Goal: Transaction & Acquisition: Purchase product/service

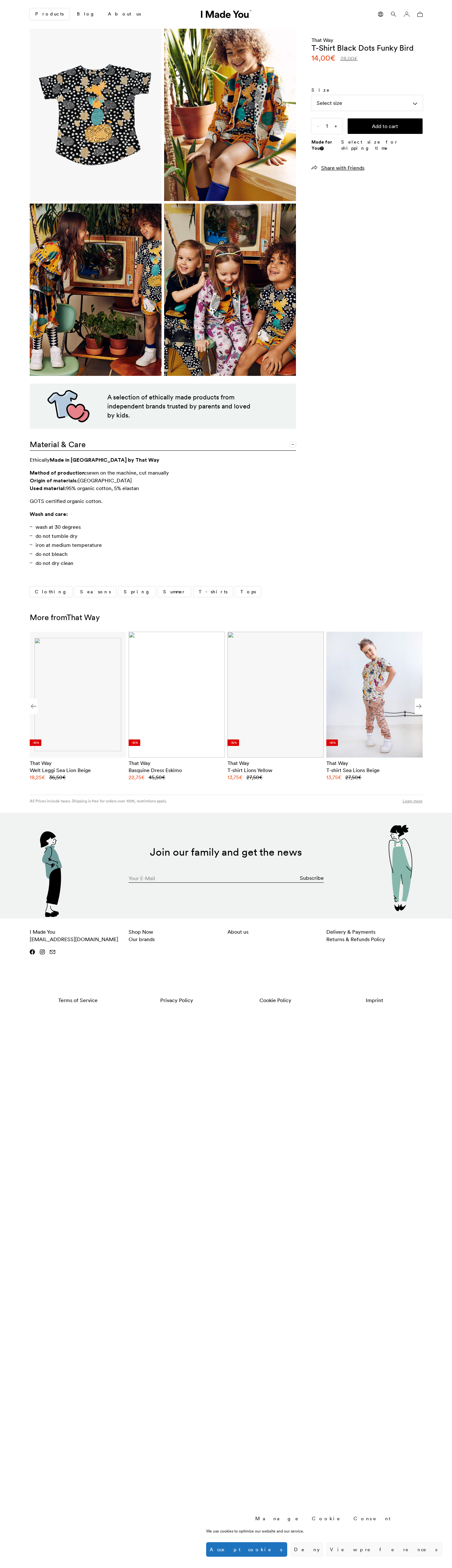
scroll to position [0, 395]
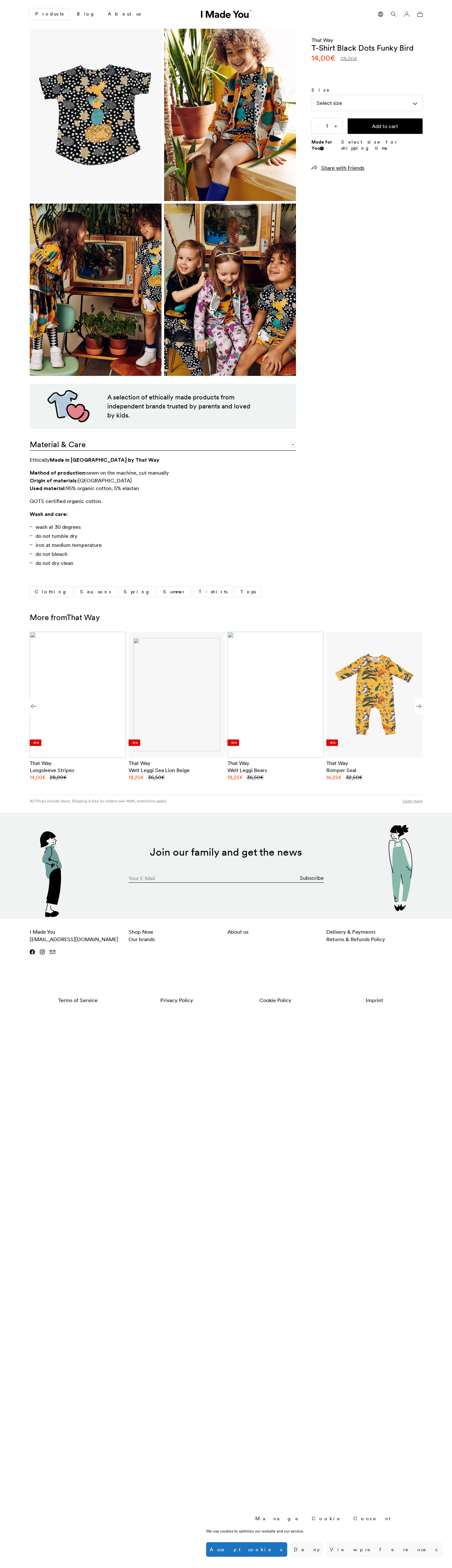
scroll to position [0, 395]
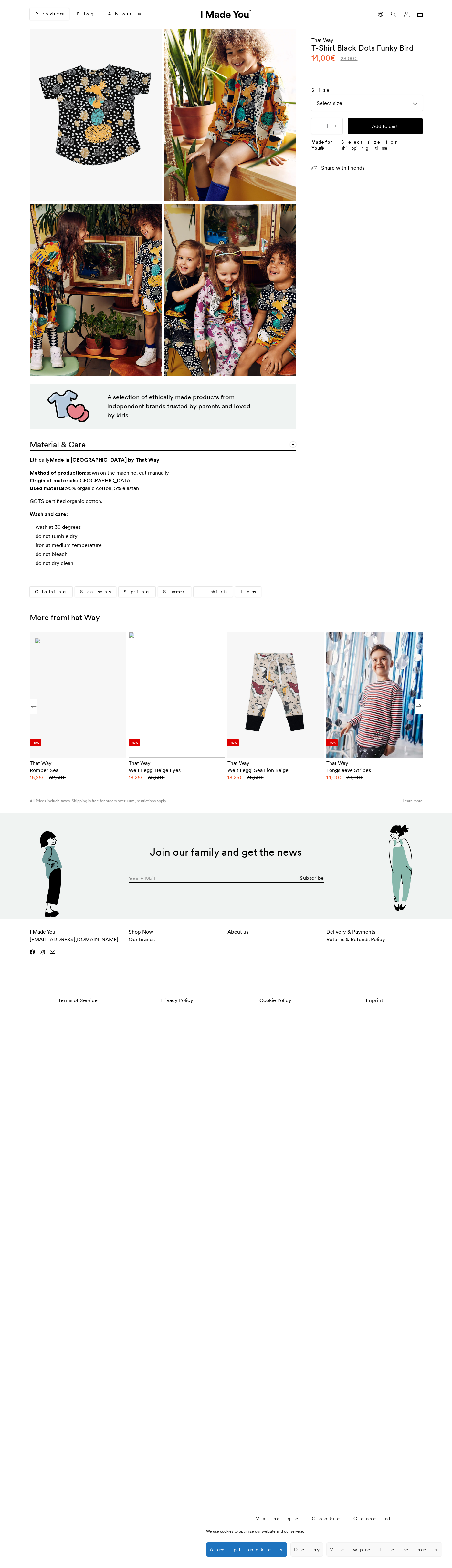
scroll to position [0, 395]
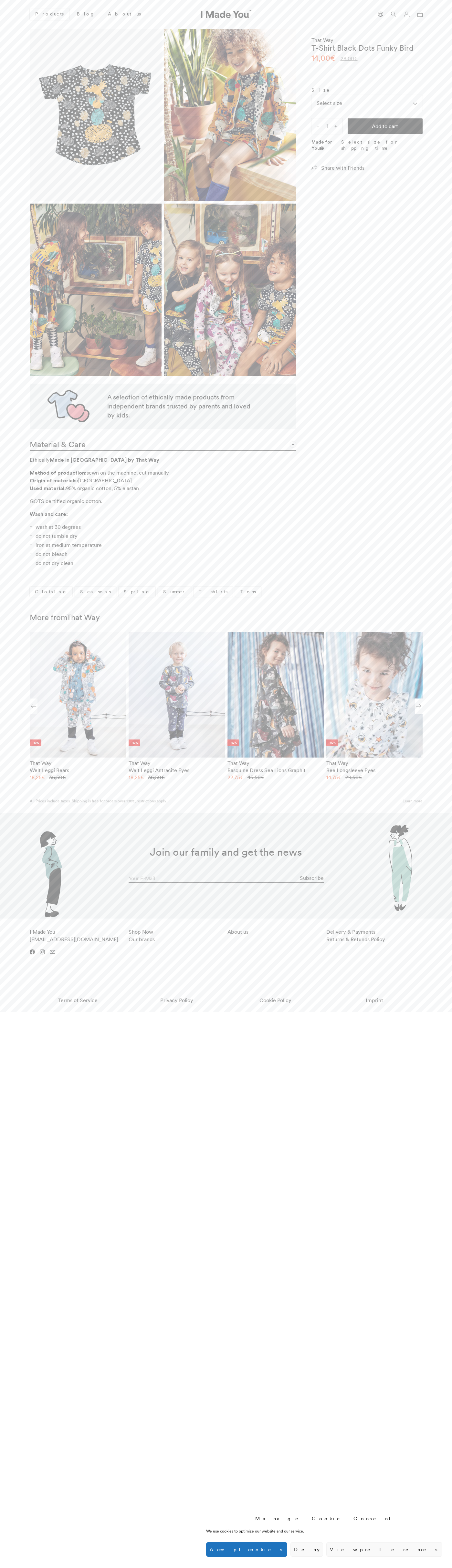
click at [287, 1550] on button "Accept cookies" at bounding box center [246, 1550] width 81 height 15
click at [385, 126] on button "Add to cart" at bounding box center [384, 126] width 75 height 15
click at [418, 14] on icon at bounding box center [420, 14] width 5 height 5
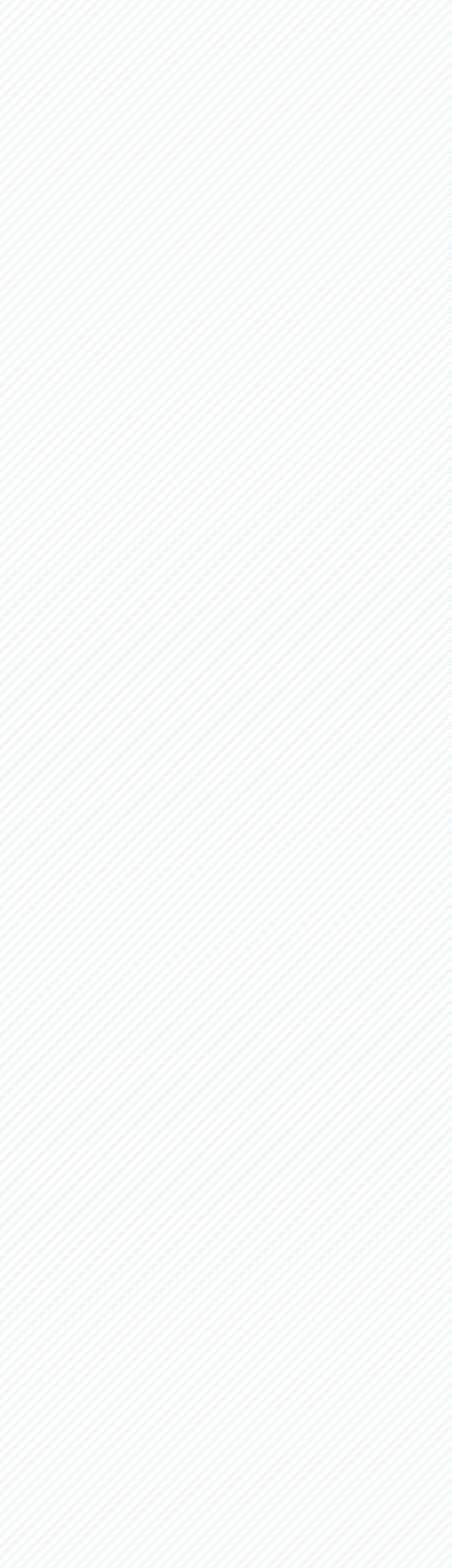
click at [354, 0] on html "Manage Cookie Consent We use cookies to optimize our website and our service. F…" at bounding box center [226, 0] width 452 height 0
click at [445, 0] on html "Manage Cookie Consent We use cookies to optimize our website and our service. F…" at bounding box center [226, 0] width 452 height 0
click at [55, 0] on html "Manage Cookie Consent We use cookies to optimize our website and our service. F…" at bounding box center [226, 0] width 452 height 0
click at [7, 0] on html "Manage Cookie Consent We use cookies to optimize our website and our service. F…" at bounding box center [226, 0] width 452 height 0
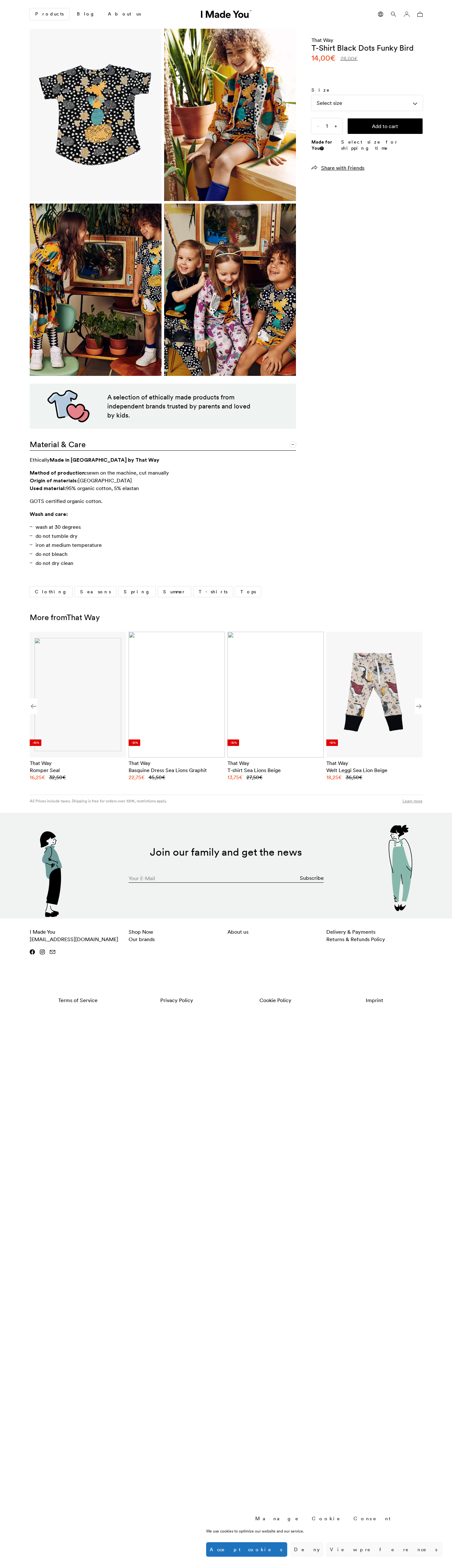
scroll to position [0, 395]
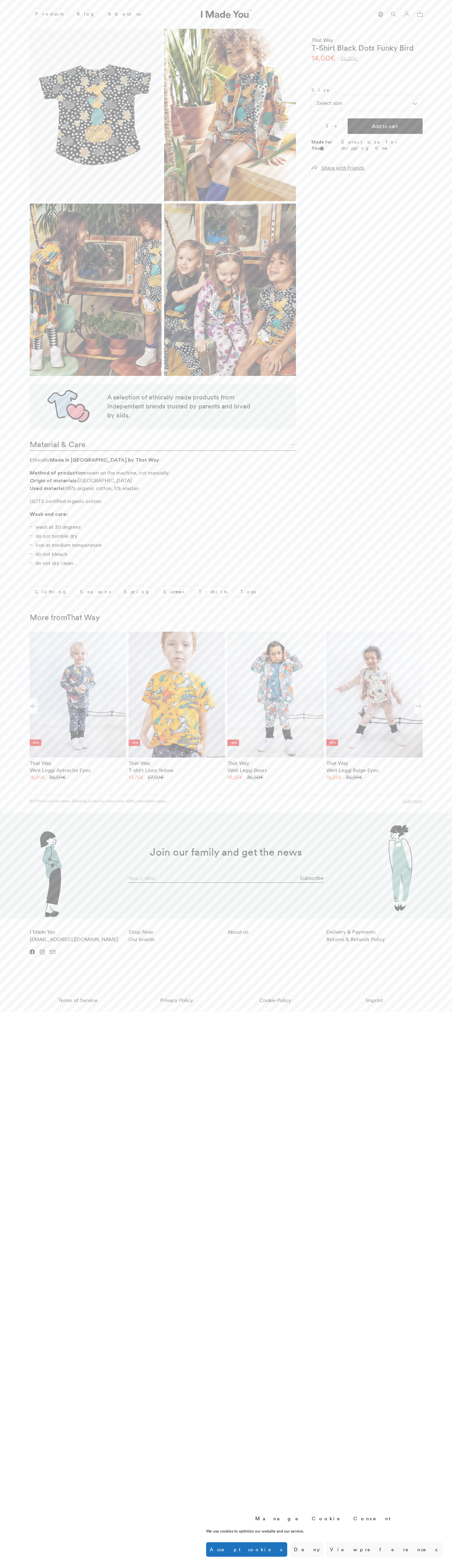
click at [287, 1550] on button "Accept cookies" at bounding box center [246, 1550] width 81 height 15
click at [367, 142] on p "Select size for shipping time" at bounding box center [381, 145] width 81 height 13
click at [327, 126] on input "1" at bounding box center [327, 126] width 31 height 15
click at [385, 126] on button "Add to cart" at bounding box center [384, 126] width 75 height 15
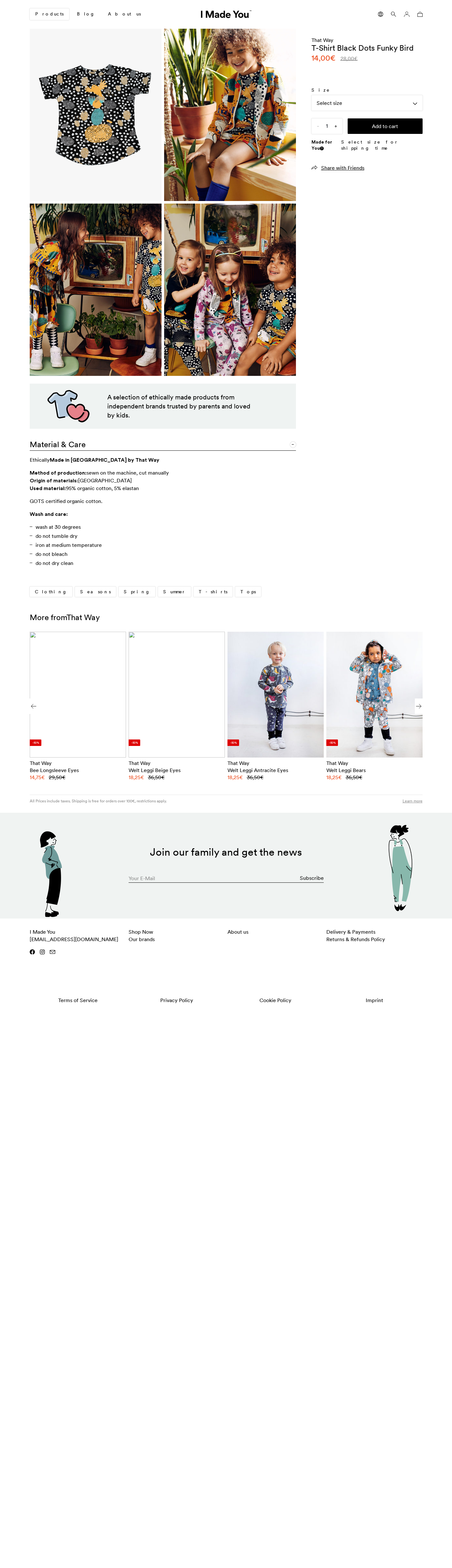
scroll to position [0, 395]
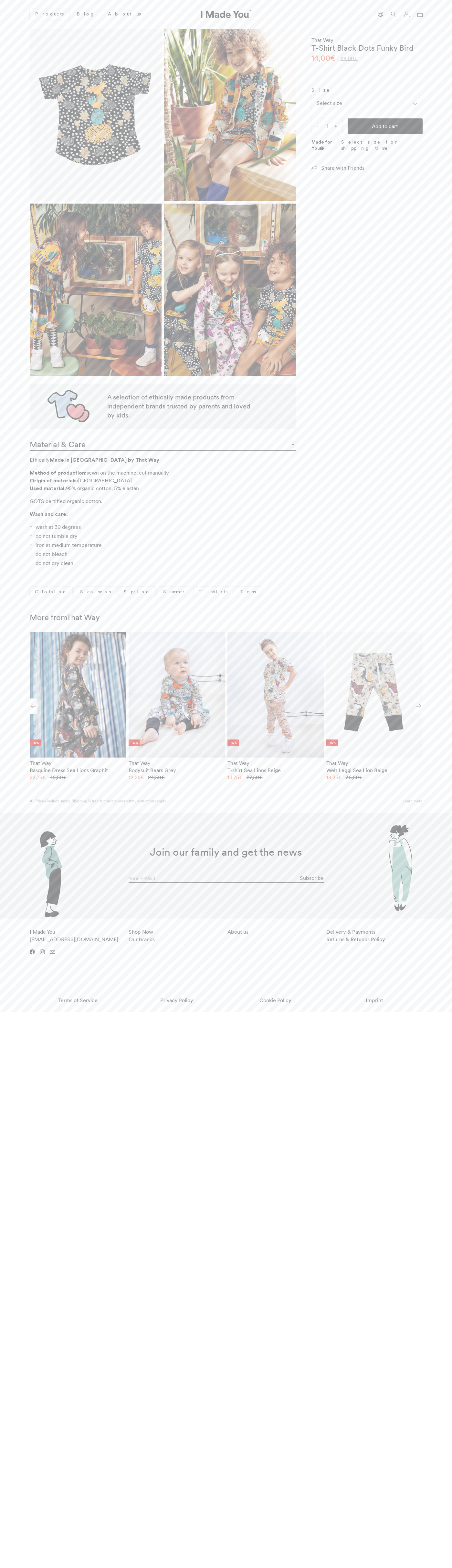
click at [418, 14] on icon at bounding box center [420, 14] width 5 height 5
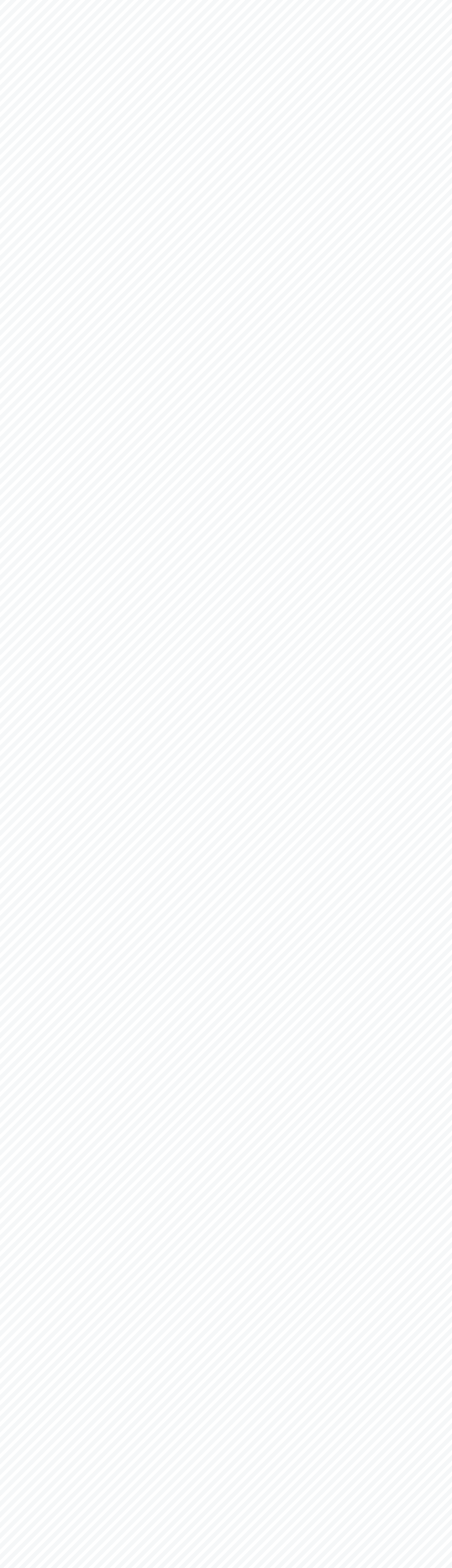
click at [330, 0] on html "Manage Cookie Consent We use cookies to optimize our website and our service. F…" at bounding box center [226, 0] width 452 height 0
click at [448, 0] on html "Manage Cookie Consent We use cookies to optimize our website and our service. F…" at bounding box center [226, 0] width 452 height 0
click at [225, 0] on html "Manage Cookie Consent We use cookies to optimize our website and our service. F…" at bounding box center [226, 0] width 452 height 0
click at [18, 0] on html "Manage Cookie Consent We use cookies to optimize our website and our service. F…" at bounding box center [226, 0] width 452 height 0
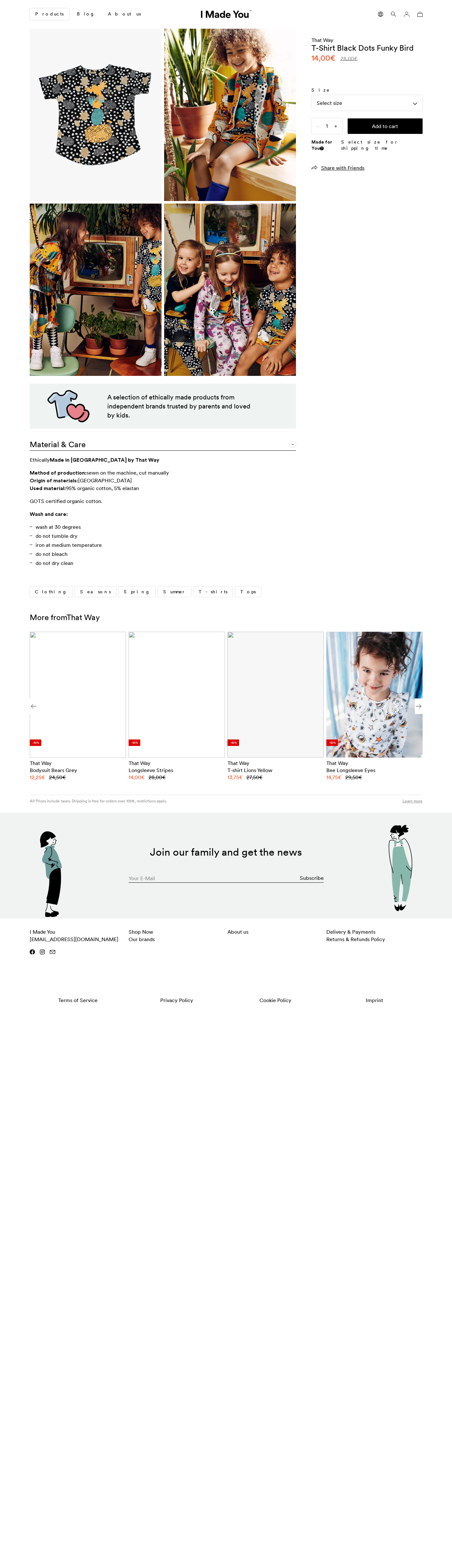
scroll to position [0, 395]
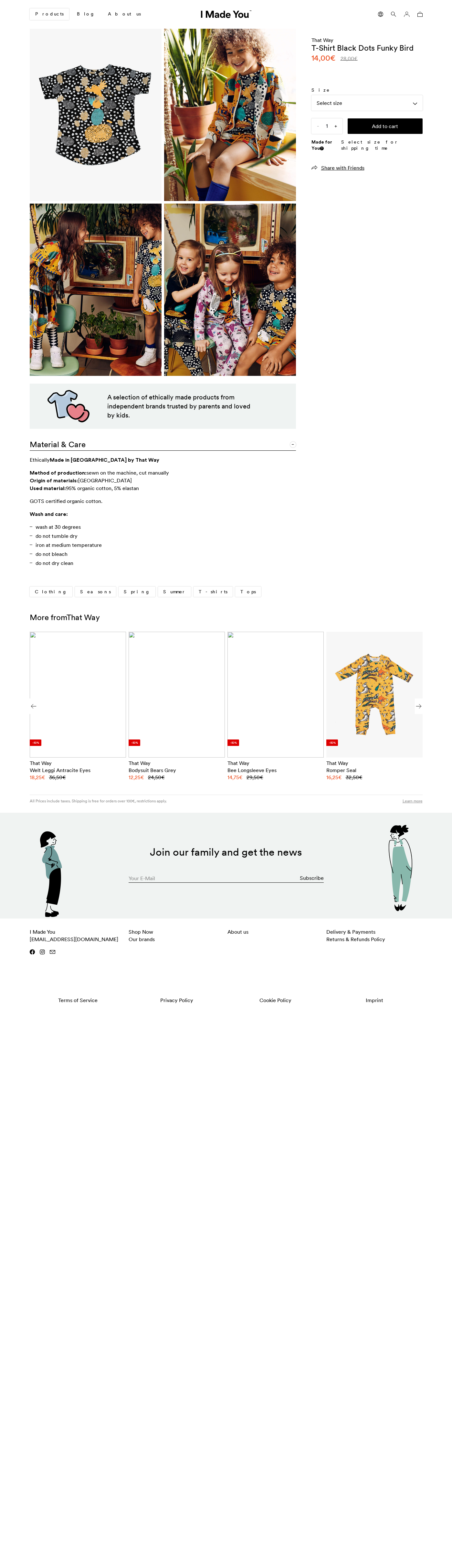
scroll to position [0, 395]
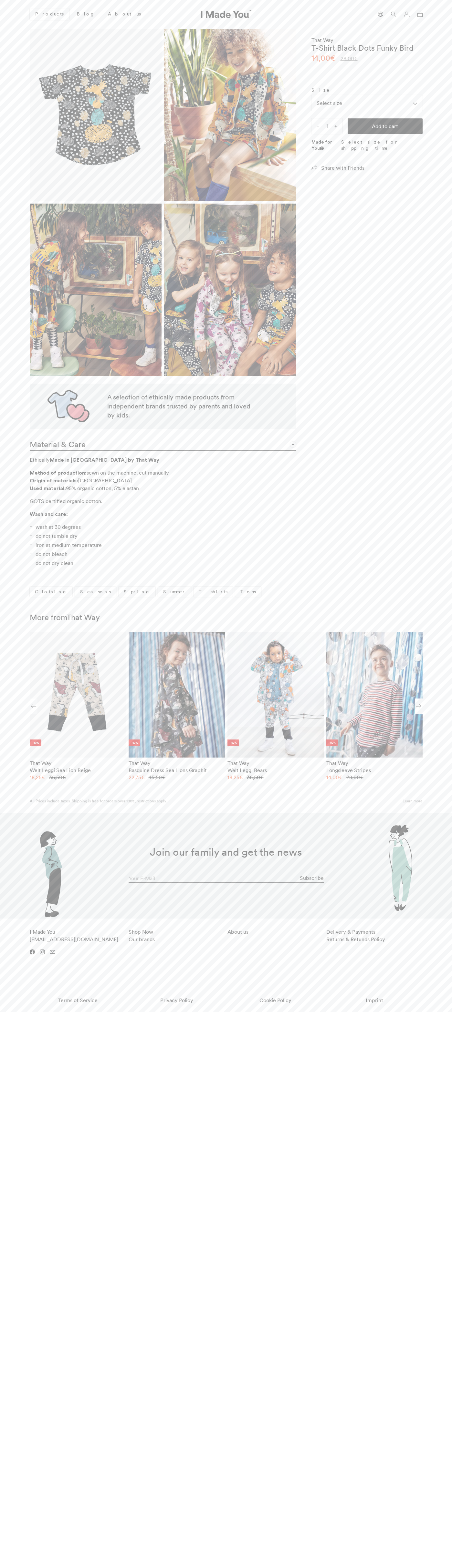
click at [418, 14] on icon at bounding box center [420, 14] width 5 height 5
